Goal: Task Accomplishment & Management: Use online tool/utility

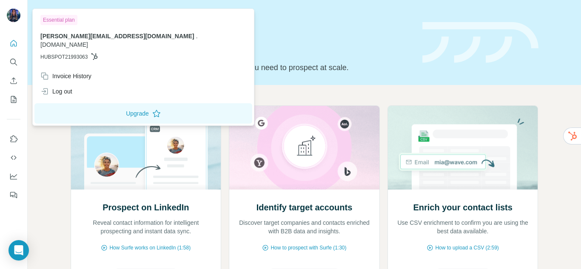
click at [12, 17] on img at bounding box center [14, 16] width 14 height 14
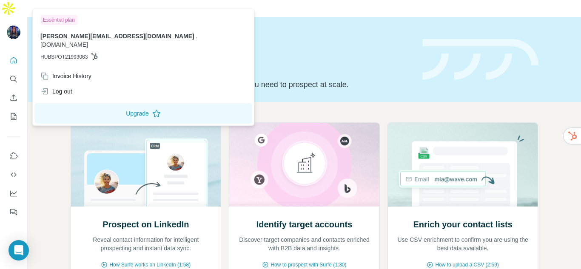
click at [12, 26] on img at bounding box center [14, 33] width 14 height 14
click at [14, 57] on icon "Quick start" at bounding box center [14, 60] width 6 height 6
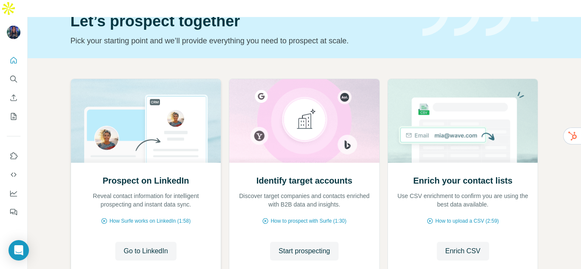
scroll to position [85, 0]
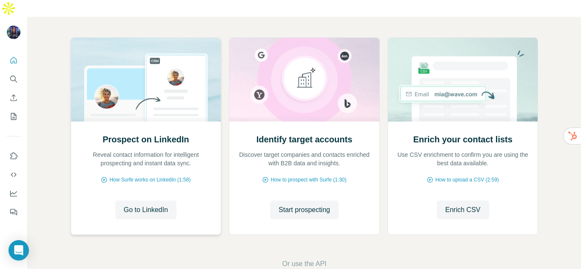
click at [145, 82] on img at bounding box center [146, 80] width 151 height 84
click at [279, 205] on span "Start prospecting" at bounding box center [304, 210] width 51 height 10
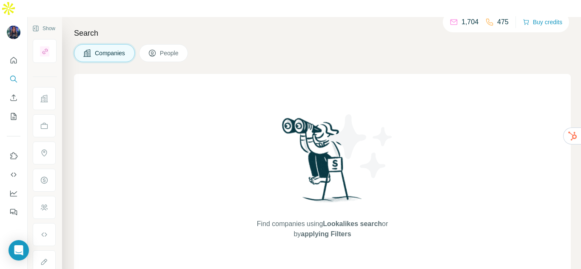
click at [171, 49] on span "People" at bounding box center [170, 53] width 20 height 9
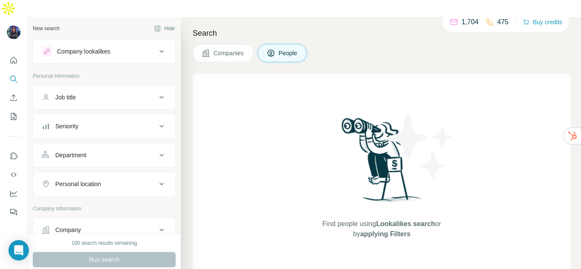
click at [122, 46] on div "Company lookalikes" at bounding box center [99, 51] width 115 height 10
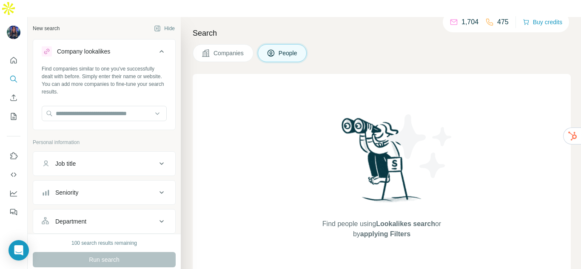
click at [122, 46] on div "Company lookalikes" at bounding box center [99, 51] width 115 height 10
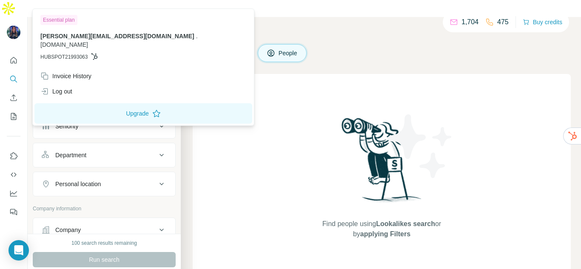
click at [7, 26] on img at bounding box center [14, 33] width 14 height 14
click at [12, 53] on button "Quick start" at bounding box center [14, 60] width 14 height 15
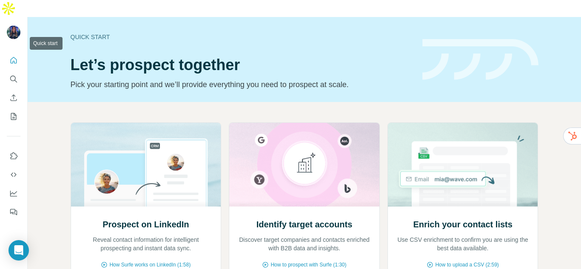
click at [12, 71] on button "Search" at bounding box center [14, 78] width 14 height 15
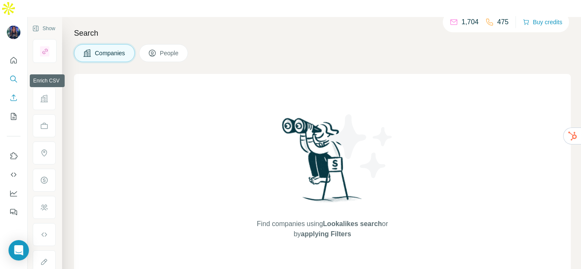
click at [11, 94] on icon "Enrich CSV" at bounding box center [13, 98] width 9 height 9
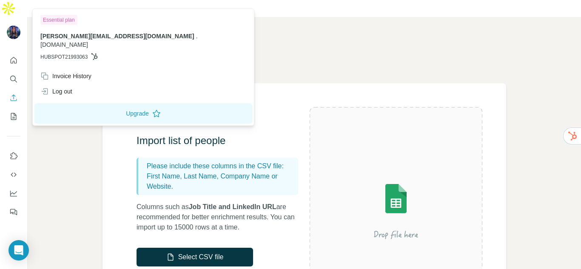
click at [13, 26] on img at bounding box center [14, 33] width 14 height 14
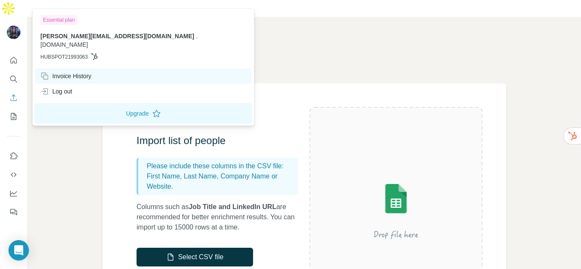
click at [95, 68] on div "Invoice History" at bounding box center [143, 75] width 216 height 15
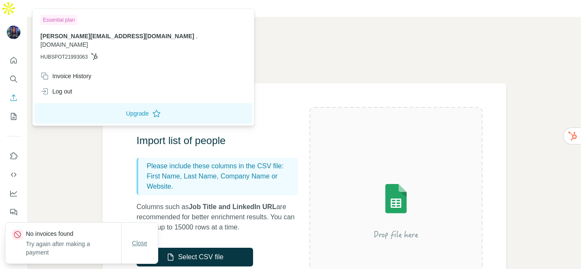
click at [133, 238] on button "Close" at bounding box center [139, 243] width 27 height 15
